Goal: Task Accomplishment & Management: Manage account settings

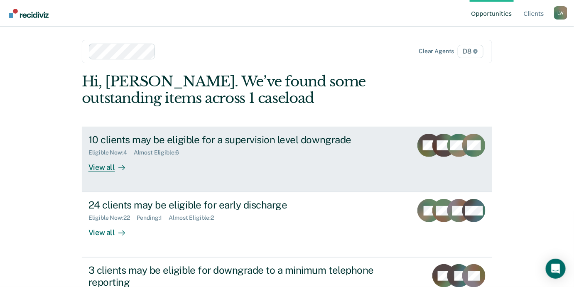
scroll to position [113, 0]
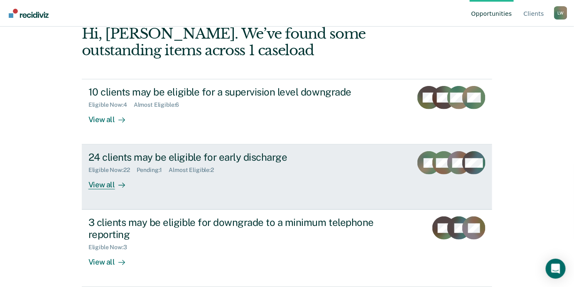
click at [111, 190] on div "View all" at bounding box center [112, 182] width 47 height 16
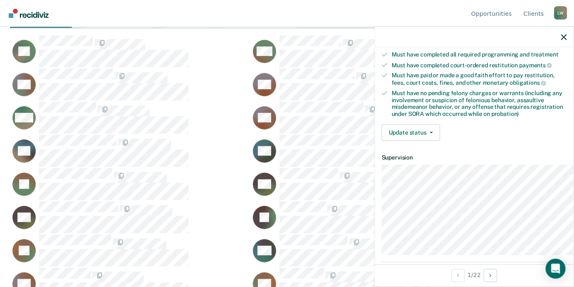
scroll to position [227, 0]
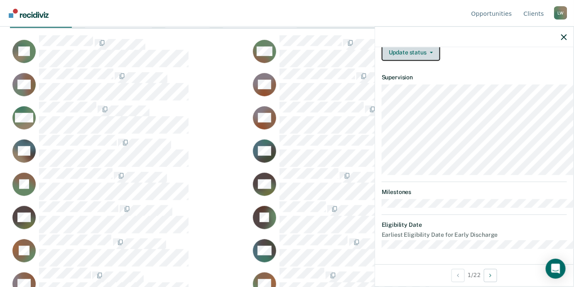
click at [382, 61] on button "Update status" at bounding box center [411, 52] width 59 height 17
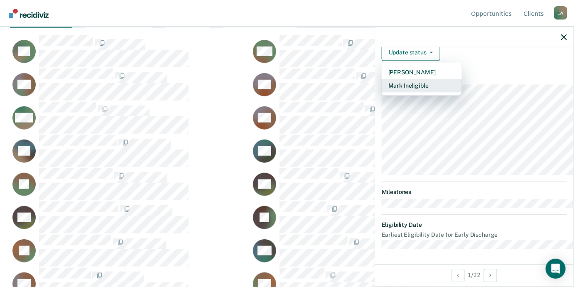
click at [382, 93] on button "Mark Ineligible" at bounding box center [422, 85] width 80 height 13
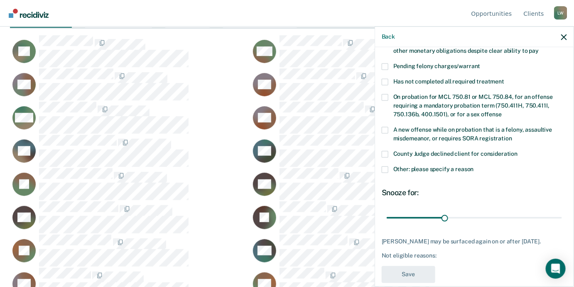
click at [382, 158] on span at bounding box center [385, 154] width 7 height 7
click at [478, 151] on input "County Judge declined client for consideration" at bounding box center [518, 151] width 0 height 0
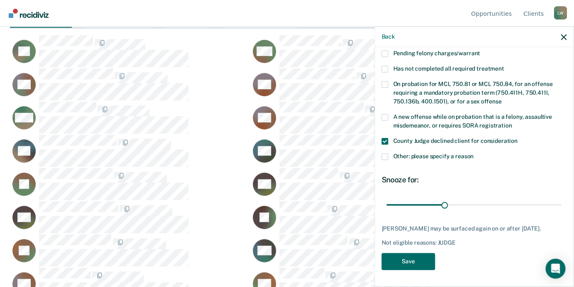
scroll to position [320, 0]
click at [382, 227] on button "Save" at bounding box center [409, 261] width 54 height 17
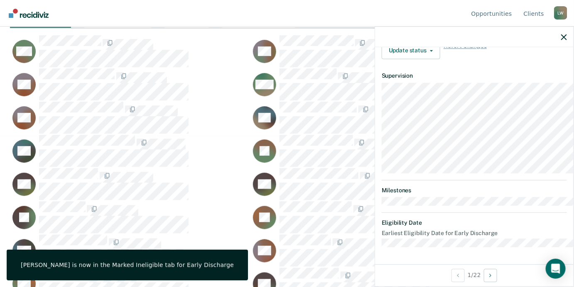
click at [243, 17] on nav "Opportunities Client s [PERSON_NAME] [PERSON_NAME] Profile How it works Log Out" at bounding box center [287, 13] width 561 height 26
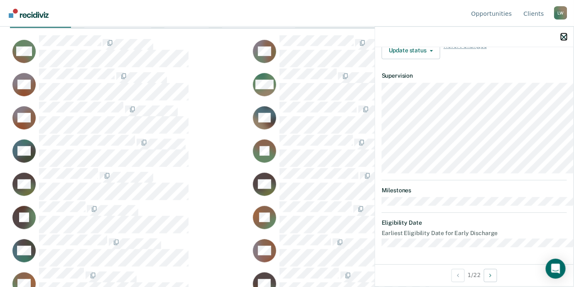
click at [478, 40] on icon "button" at bounding box center [564, 37] width 6 height 6
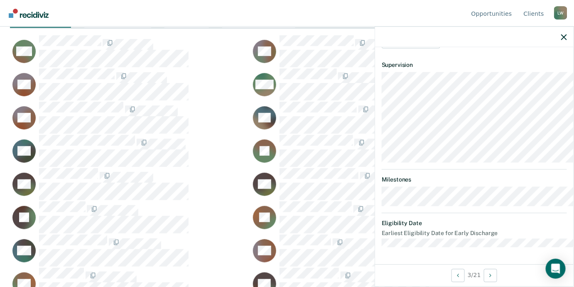
scroll to position [170, 0]
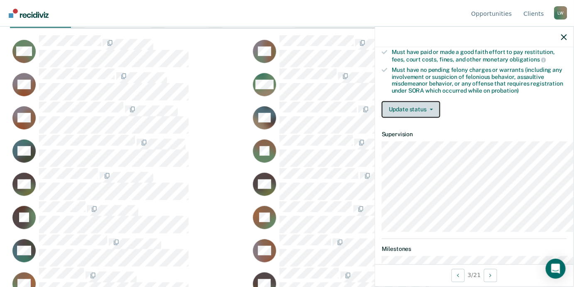
click at [382, 118] on button "Update status" at bounding box center [411, 109] width 59 height 17
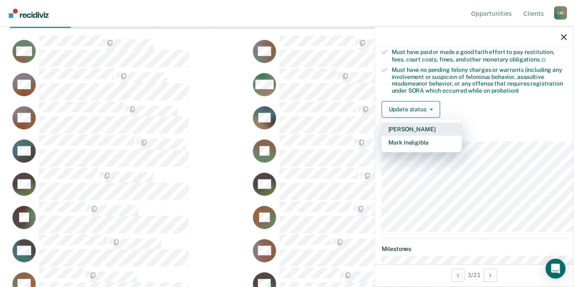
click at [382, 136] on button "[PERSON_NAME]" at bounding box center [422, 129] width 80 height 13
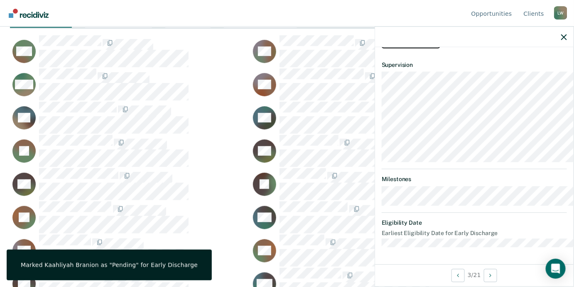
scroll to position [371, 0]
click at [216, 16] on nav "Opportunities Client s [PERSON_NAME] [PERSON_NAME] Profile How it works Log Out" at bounding box center [287, 13] width 561 height 26
click at [478, 40] on icon "button" at bounding box center [564, 37] width 6 height 6
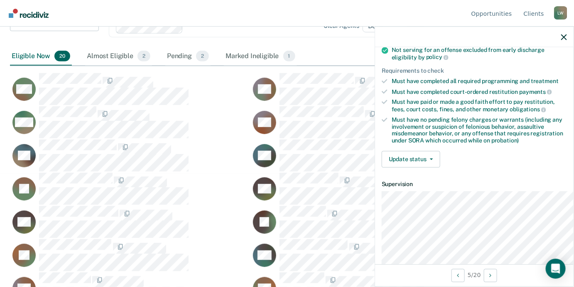
scroll to position [189, 0]
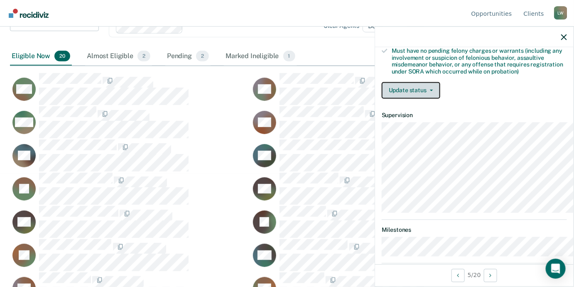
click at [430, 91] on icon "button" at bounding box center [431, 91] width 3 height 2
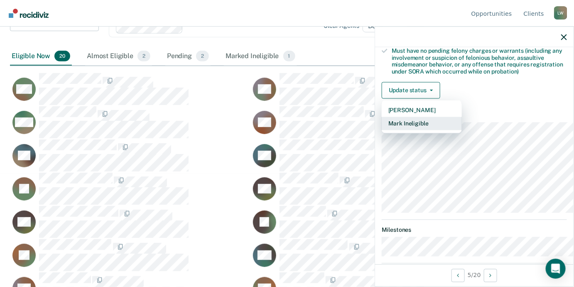
click at [382, 130] on button "Mark Ineligible" at bounding box center [422, 123] width 80 height 13
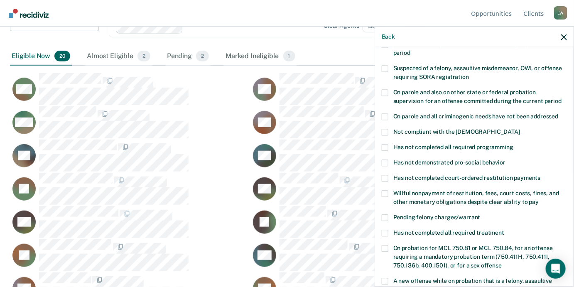
scroll to position [0, 0]
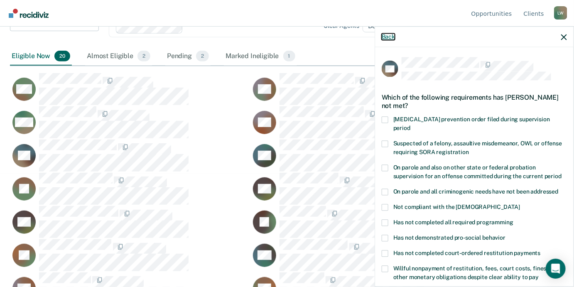
click at [382, 40] on button "Back" at bounding box center [388, 36] width 13 height 7
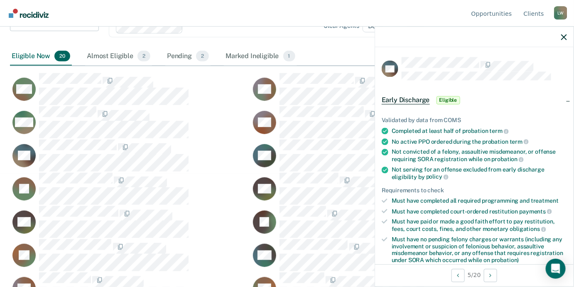
click at [478, 40] on icon "button" at bounding box center [564, 37] width 6 height 6
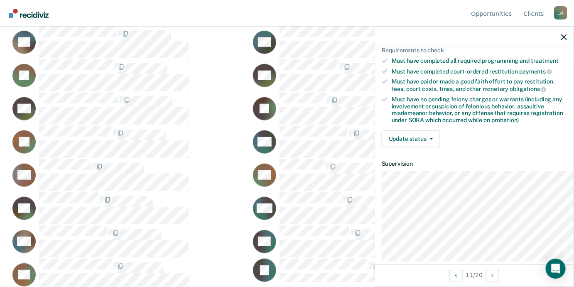
scroll to position [189, 0]
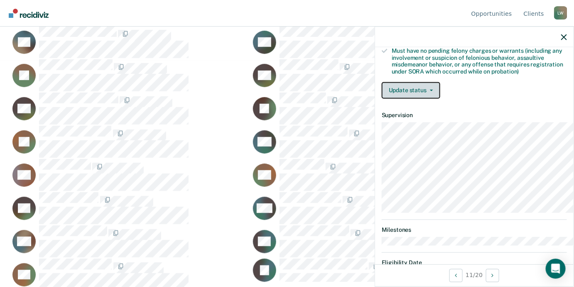
click at [396, 99] on button "Update status" at bounding box center [411, 90] width 59 height 17
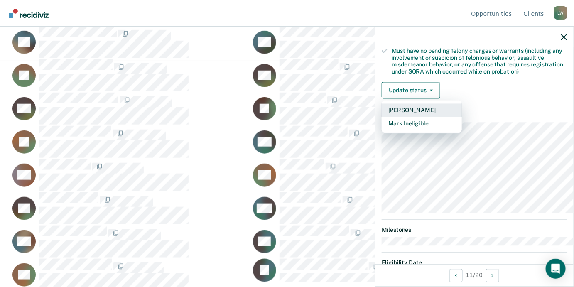
click at [382, 117] on button "[PERSON_NAME]" at bounding box center [422, 110] width 80 height 13
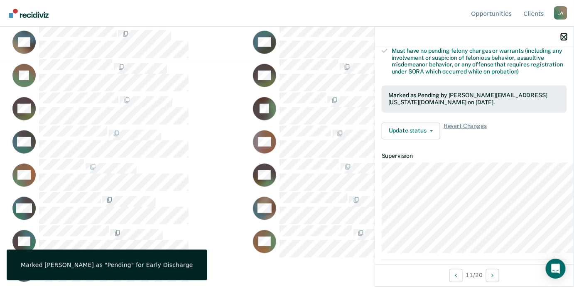
click at [478, 40] on icon "button" at bounding box center [564, 37] width 6 height 6
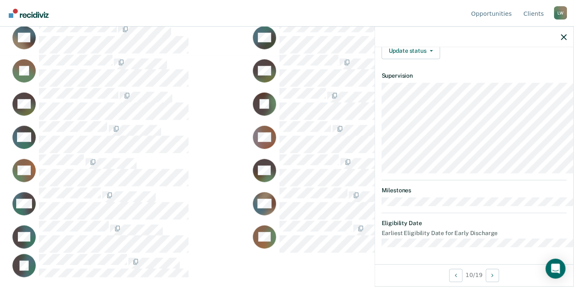
scroll to position [234, 0]
click at [392, 59] on button "Update status" at bounding box center [411, 51] width 59 height 17
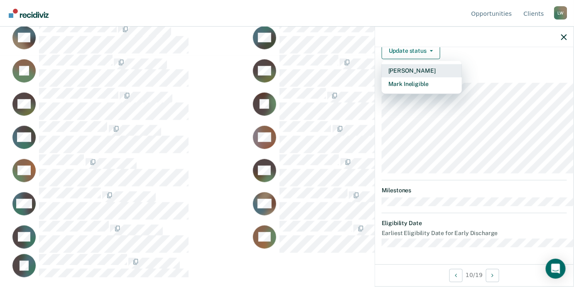
click at [384, 78] on button "[PERSON_NAME]" at bounding box center [422, 70] width 80 height 13
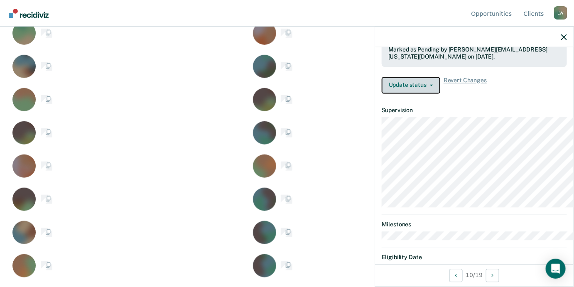
scroll to position [251, 0]
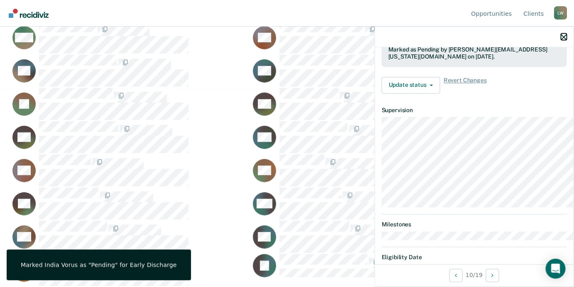
click at [478, 40] on icon "button" at bounding box center [564, 37] width 6 height 6
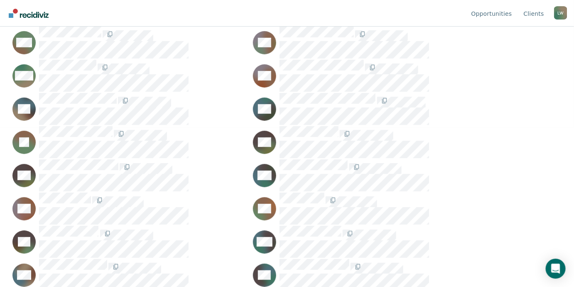
scroll to position [100, 0]
